Goal: Find specific page/section: Find specific page/section

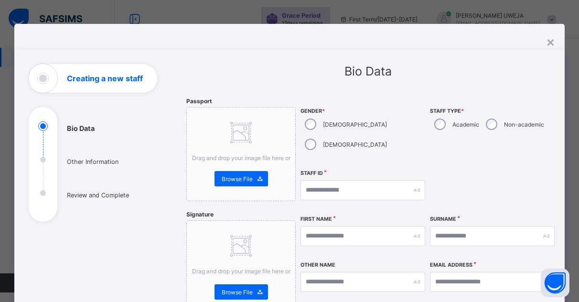
select select "**"
click at [310, 180] on input "text" at bounding box center [363, 190] width 125 height 20
click at [309, 180] on input "text" at bounding box center [363, 190] width 125 height 20
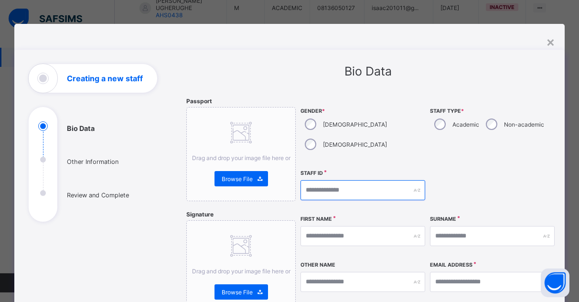
scroll to position [360, 0]
drag, startPoint x: 583, startPoint y: 299, endPoint x: 575, endPoint y: 297, distance: 8.3
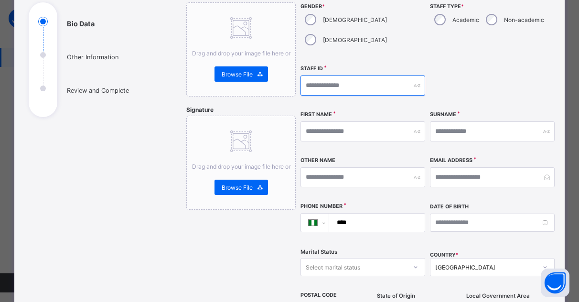
scroll to position [115, 0]
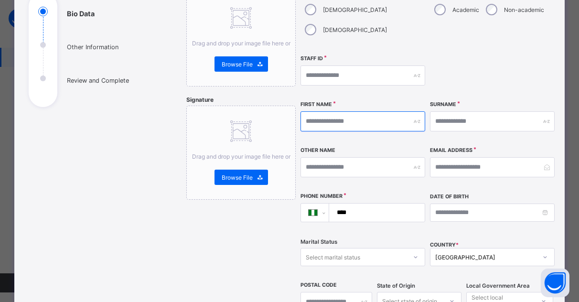
click at [333, 111] on input "text" at bounding box center [363, 121] width 125 height 20
click at [545, 248] on div "[GEOGRAPHIC_DATA]" at bounding box center [492, 257] width 125 height 18
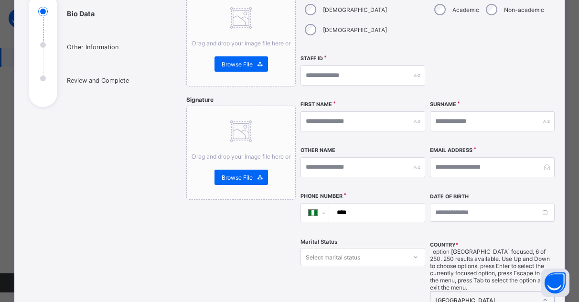
scroll to position [212, 0]
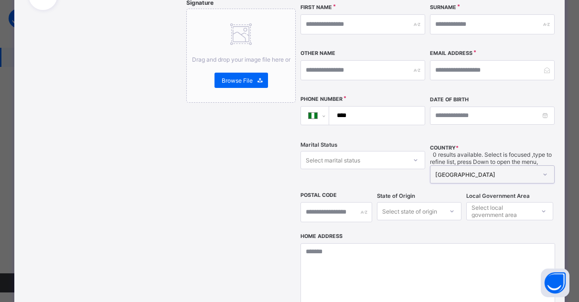
click at [448, 166] on div "[GEOGRAPHIC_DATA]" at bounding box center [483, 174] width 106 height 17
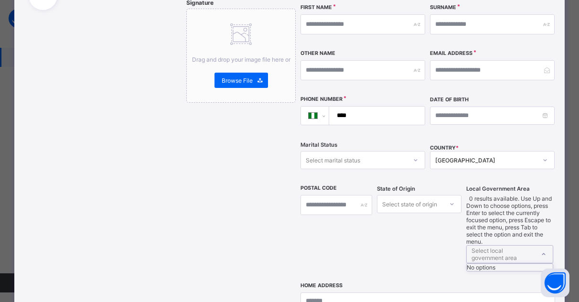
click at [545, 249] on icon at bounding box center [544, 254] width 6 height 10
click at [448, 195] on div "Select state of origin" at bounding box center [419, 204] width 85 height 18
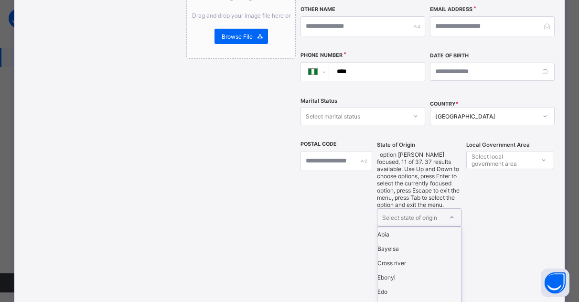
scroll to position [358, 0]
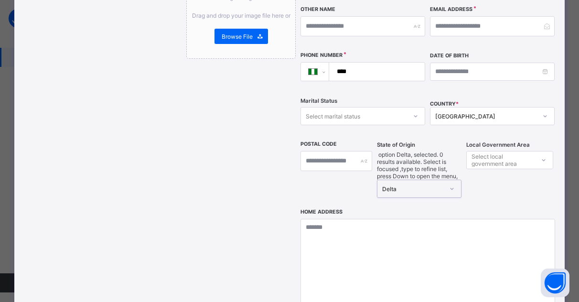
click at [543, 155] on icon at bounding box center [544, 160] width 6 height 10
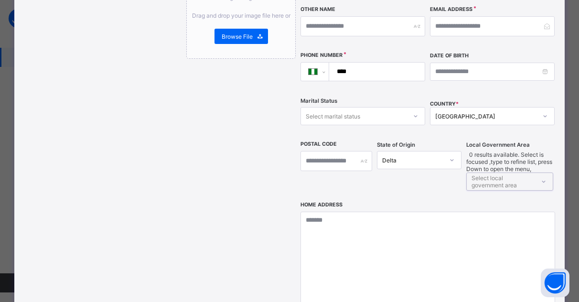
click at [543, 177] on icon at bounding box center [544, 182] width 6 height 10
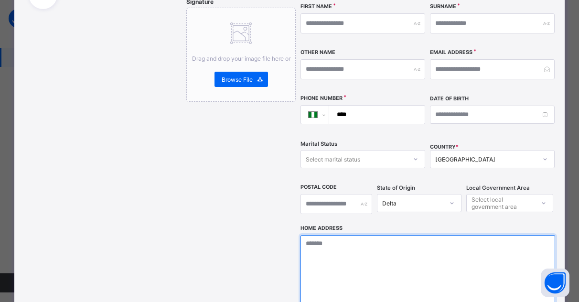
scroll to position [191, 0]
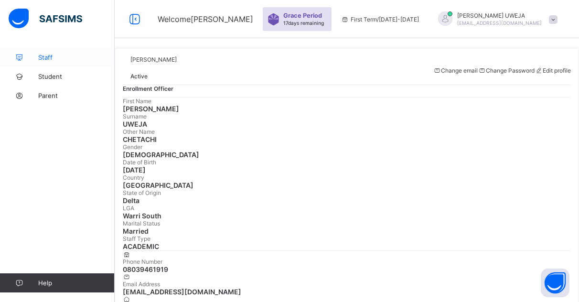
click at [60, 57] on span "Staff" at bounding box center [76, 58] width 76 height 8
select select "**"
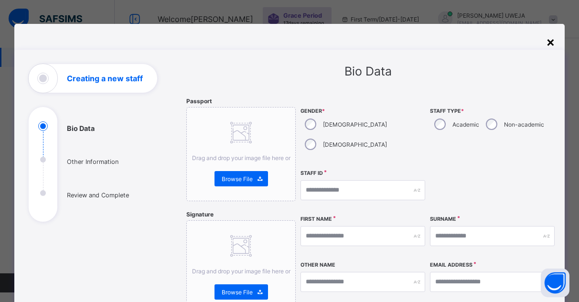
click at [551, 44] on div "×" at bounding box center [550, 41] width 9 height 16
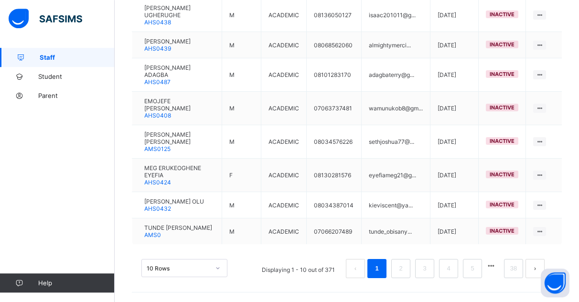
scroll to position [360, 0]
drag, startPoint x: 586, startPoint y: 298, endPoint x: 464, endPoint y: 283, distance: 122.8
click at [477, 274] on link "5" at bounding box center [472, 268] width 9 height 12
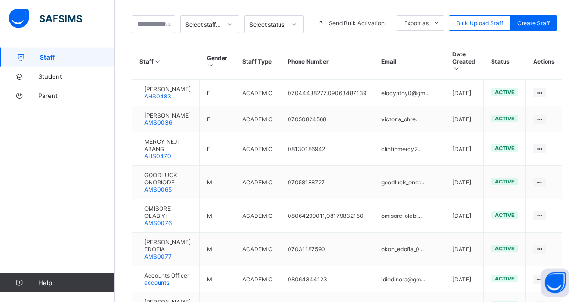
scroll to position [230, 0]
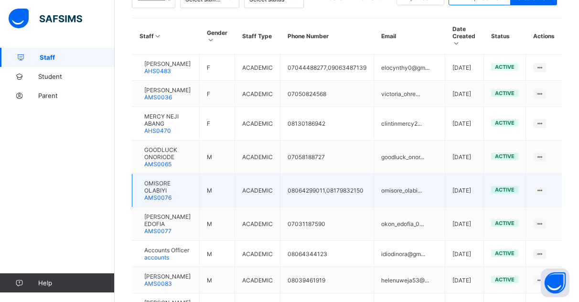
click at [176, 194] on span "OMISORE OLABIYI" at bounding box center [168, 187] width 48 height 14
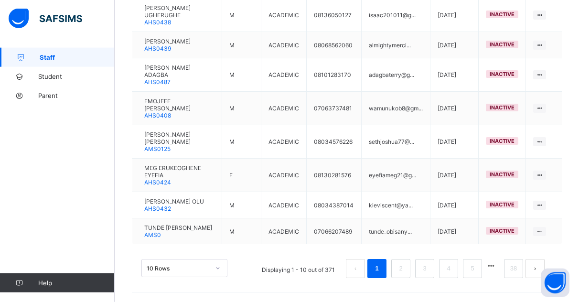
scroll to position [360, 0]
click at [477, 270] on link "5" at bounding box center [472, 268] width 9 height 12
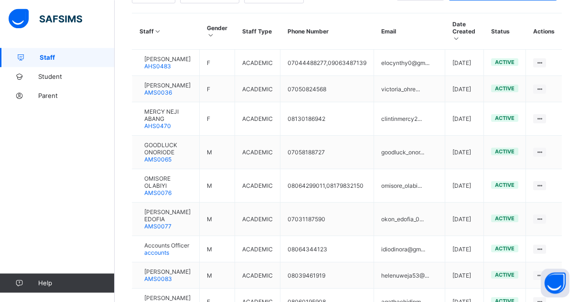
scroll to position [255, 0]
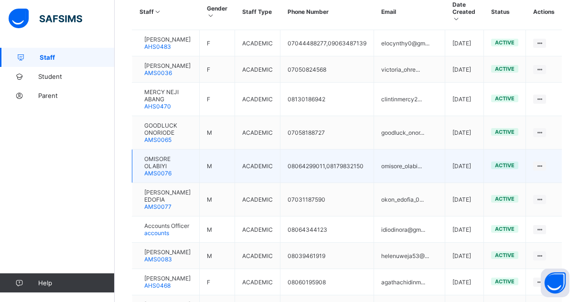
click at [183, 177] on div "OMISORE OLABIYI AMS0076" at bounding box center [168, 165] width 48 height 21
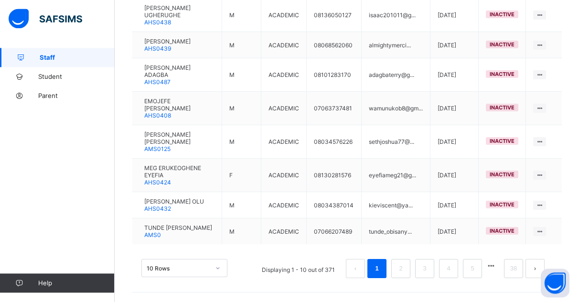
scroll to position [360, 0]
click at [477, 266] on link "5" at bounding box center [472, 268] width 9 height 12
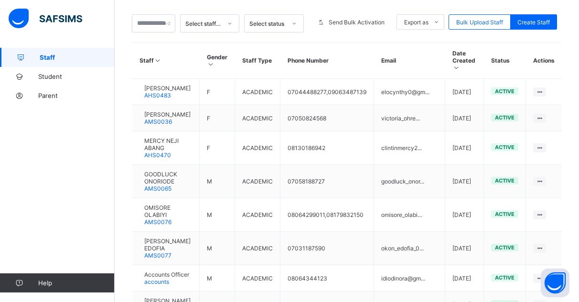
scroll to position [230, 0]
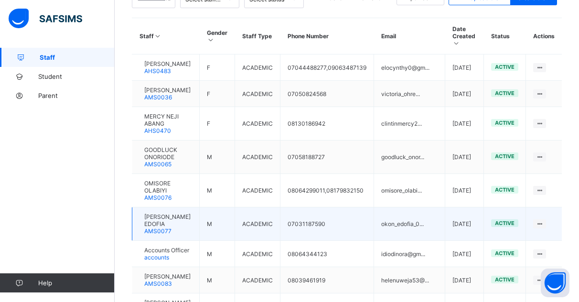
click at [185, 226] on span "[PERSON_NAME] EDOFIA" at bounding box center [168, 220] width 48 height 14
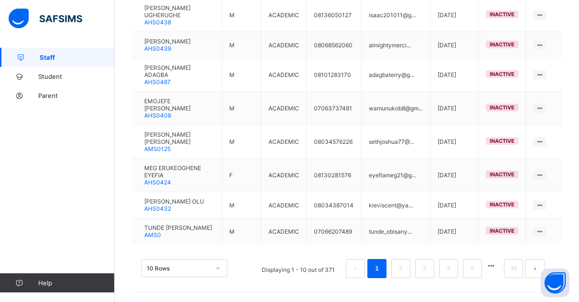
scroll to position [360, 0]
drag, startPoint x: 582, startPoint y: 299, endPoint x: 483, endPoint y: 268, distance: 103.5
click at [477, 268] on link "5" at bounding box center [472, 268] width 9 height 12
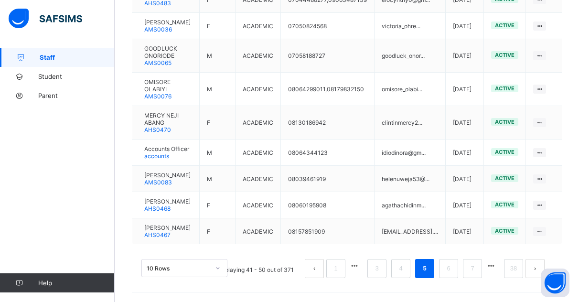
scroll to position [382, 0]
click at [453, 264] on link "6" at bounding box center [448, 268] width 9 height 12
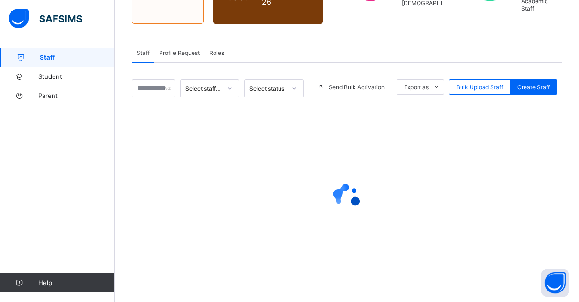
scroll to position [141, 0]
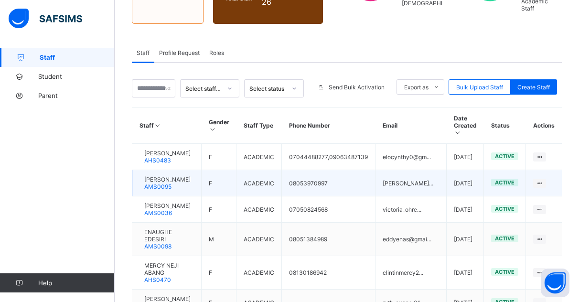
click at [236, 171] on td "F" at bounding box center [219, 183] width 35 height 26
click at [219, 177] on td "F" at bounding box center [219, 183] width 35 height 26
click at [183, 184] on div "[PERSON_NAME] AMS0095" at bounding box center [167, 183] width 46 height 14
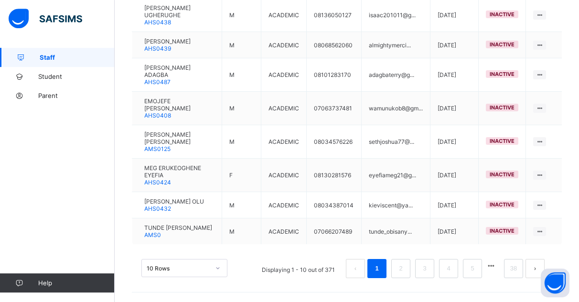
scroll to position [360, 0]
click at [477, 267] on link "5" at bounding box center [472, 268] width 9 height 12
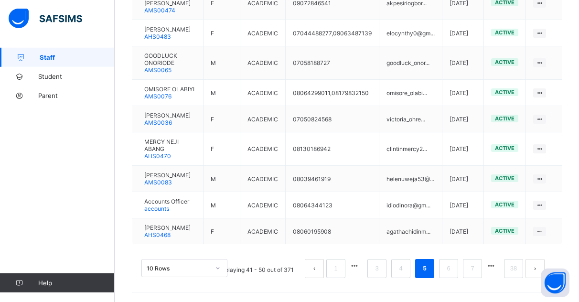
scroll to position [382, 0]
click at [453, 267] on link "6" at bounding box center [448, 268] width 9 height 12
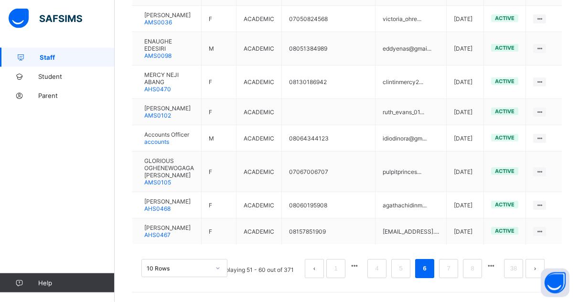
scroll to position [360, 0]
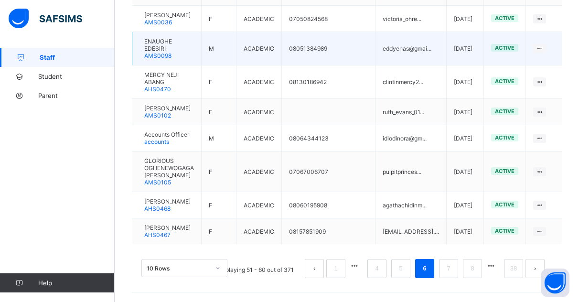
click at [376, 44] on td "08051384989" at bounding box center [329, 48] width 94 height 33
click at [172, 38] on span "ENAUGHE EDESIRI" at bounding box center [169, 45] width 50 height 14
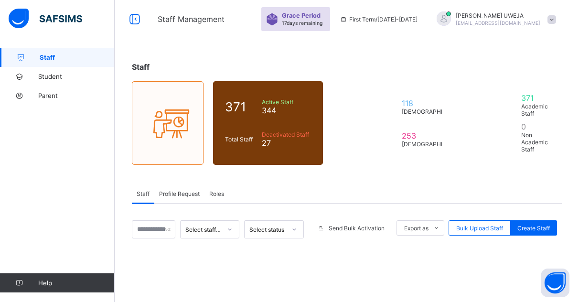
scroll to position [141, 0]
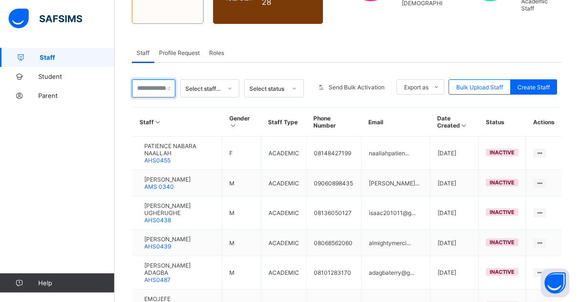
click at [152, 90] on input "text" at bounding box center [153, 88] width 43 height 18
click at [151, 89] on input "text" at bounding box center [153, 88] width 43 height 18
click at [163, 82] on input "text" at bounding box center [153, 88] width 43 height 18
click at [143, 91] on input "text" at bounding box center [153, 88] width 43 height 18
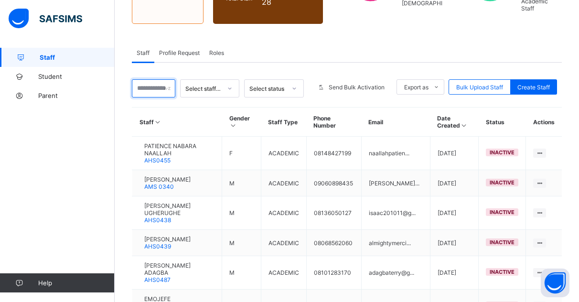
click at [143, 90] on input "text" at bounding box center [153, 88] width 43 height 18
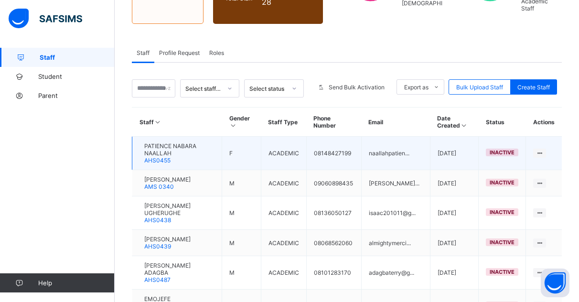
click at [161, 150] on span "PATIENCE NABARA NAALLAH" at bounding box center [179, 149] width 70 height 14
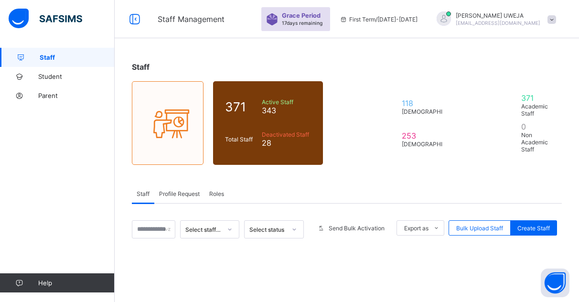
scroll to position [141, 0]
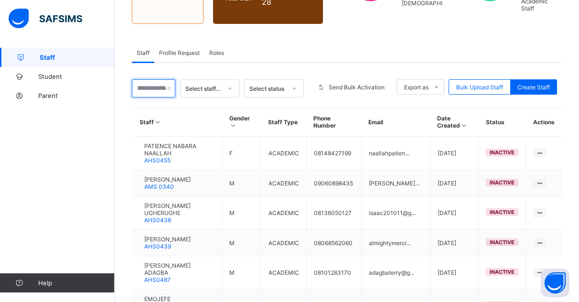
click at [156, 90] on input "text" at bounding box center [153, 88] width 43 height 18
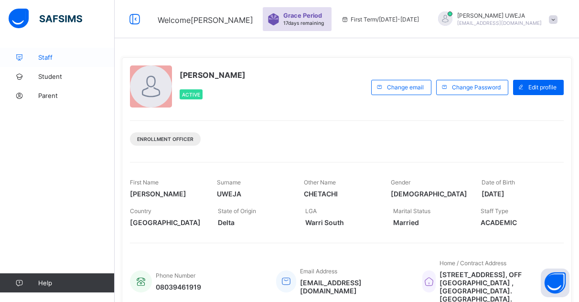
click at [53, 57] on span "Staff" at bounding box center [76, 58] width 76 height 8
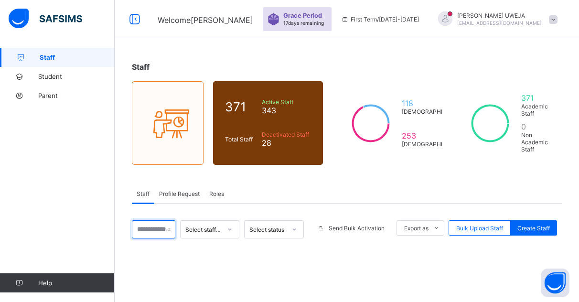
click at [161, 230] on input "text" at bounding box center [153, 229] width 43 height 18
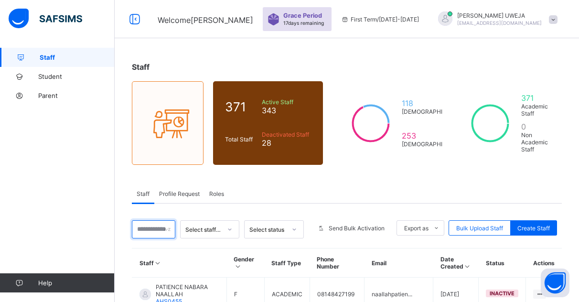
click at [162, 236] on input "text" at bounding box center [153, 229] width 43 height 18
click at [153, 230] on input "text" at bounding box center [153, 229] width 43 height 18
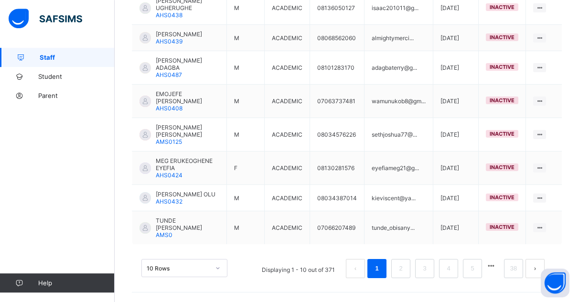
scroll to position [360, 0]
drag, startPoint x: 583, startPoint y: 297, endPoint x: 516, endPoint y: 287, distance: 67.6
click at [477, 270] on link "5" at bounding box center [472, 268] width 9 height 12
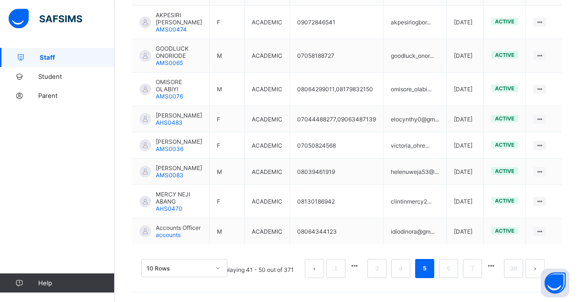
scroll to position [382, 0]
click at [453, 268] on link "6" at bounding box center [448, 268] width 9 height 12
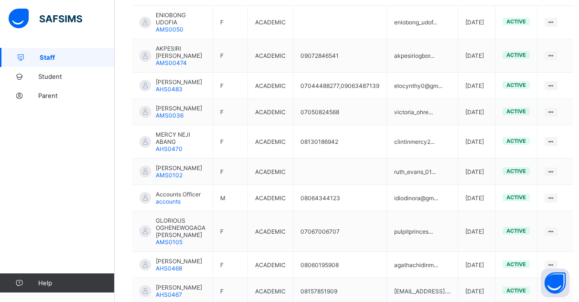
scroll to position [295, 0]
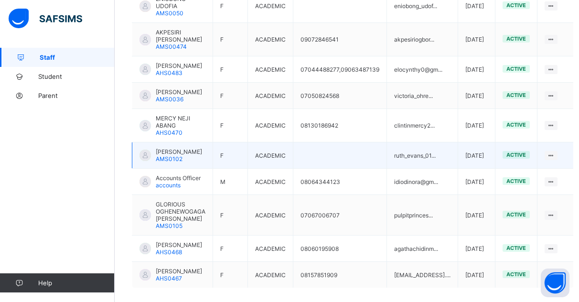
click at [177, 162] on span "AMS0102" at bounding box center [169, 158] width 27 height 7
